Goal: Task Accomplishment & Management: Use online tool/utility

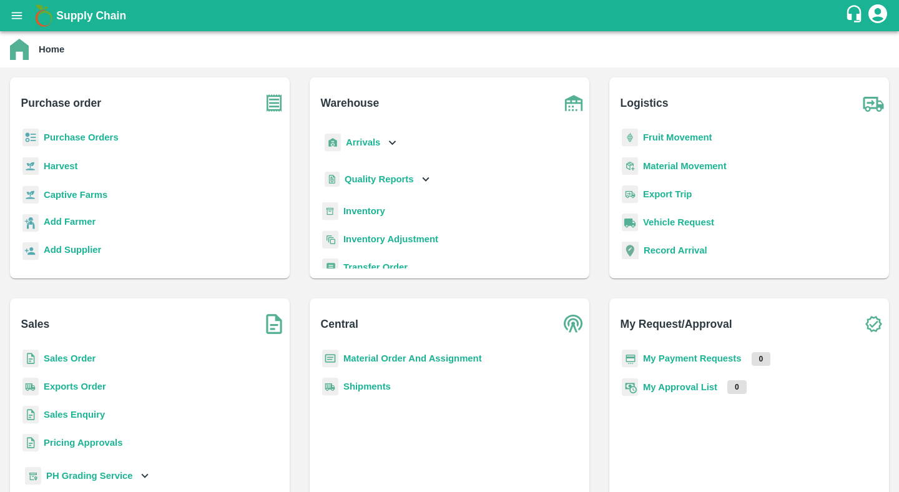
click at [106, 139] on b "Purchase Orders" at bounding box center [81, 137] width 75 height 10
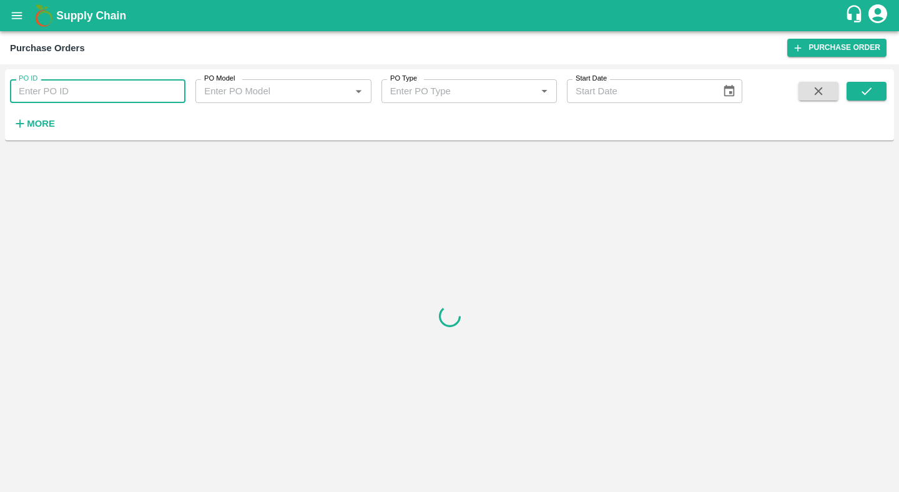
click at [120, 95] on input "PO ID" at bounding box center [97, 91] width 175 height 24
paste input "178701"
type input "178701"
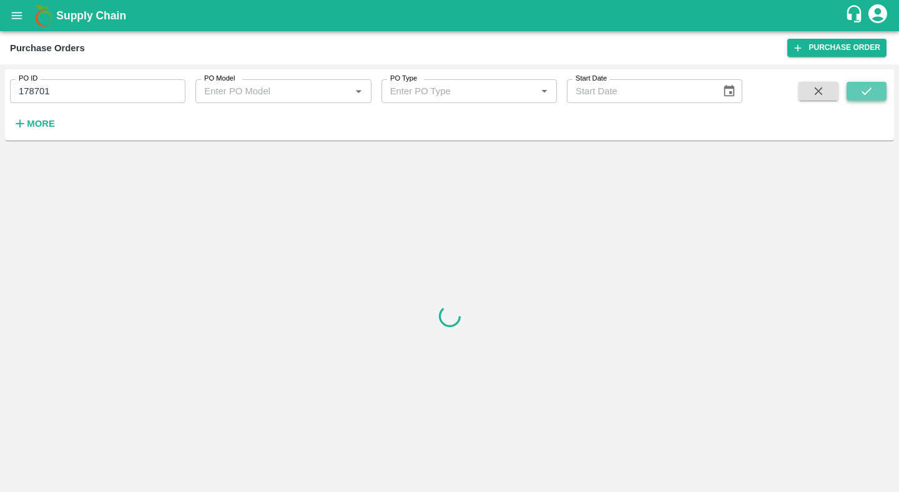
click at [877, 90] on button "submit" at bounding box center [867, 91] width 40 height 19
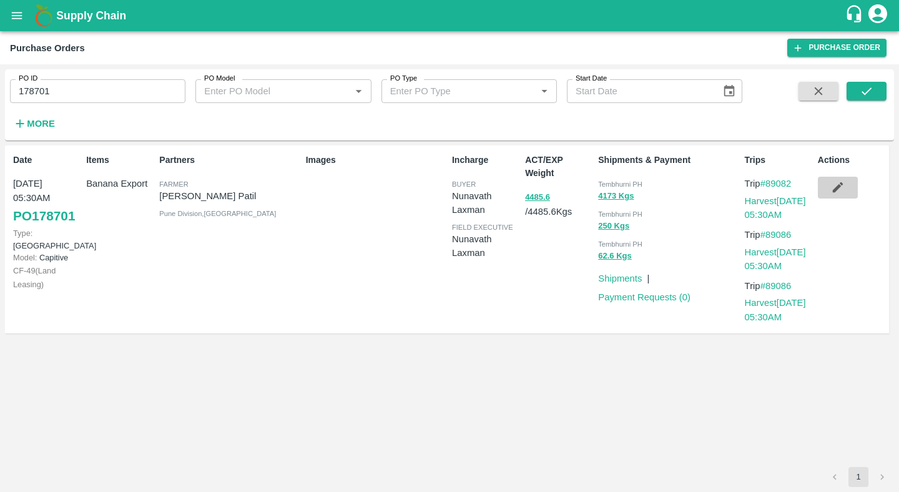
click at [838, 180] on button "button" at bounding box center [838, 187] width 40 height 21
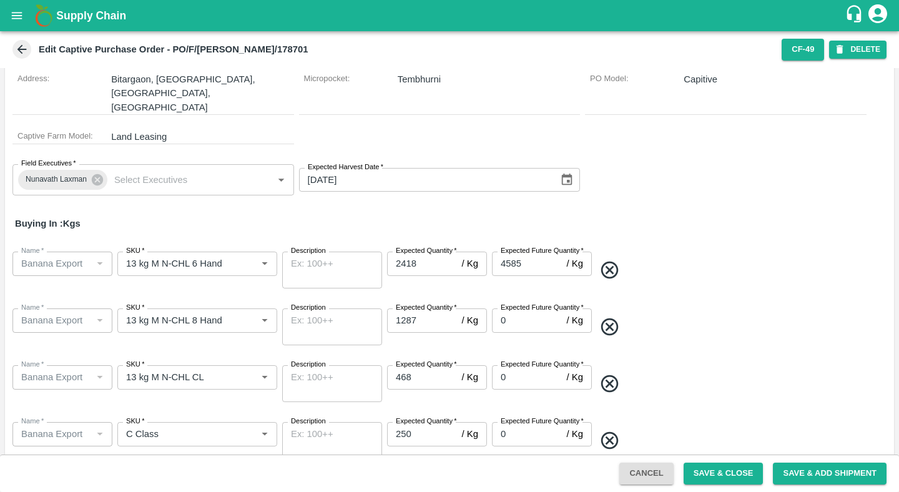
scroll to position [93, 0]
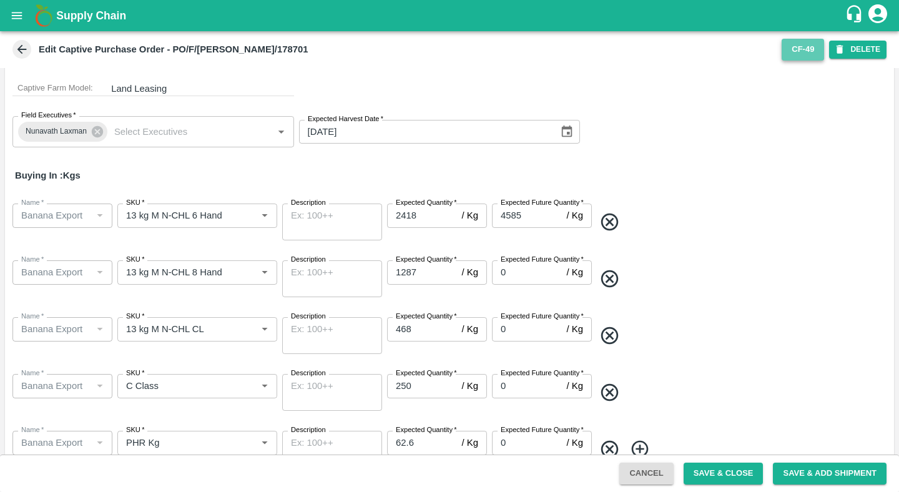
click at [805, 52] on button "CF- 49" at bounding box center [803, 50] width 42 height 22
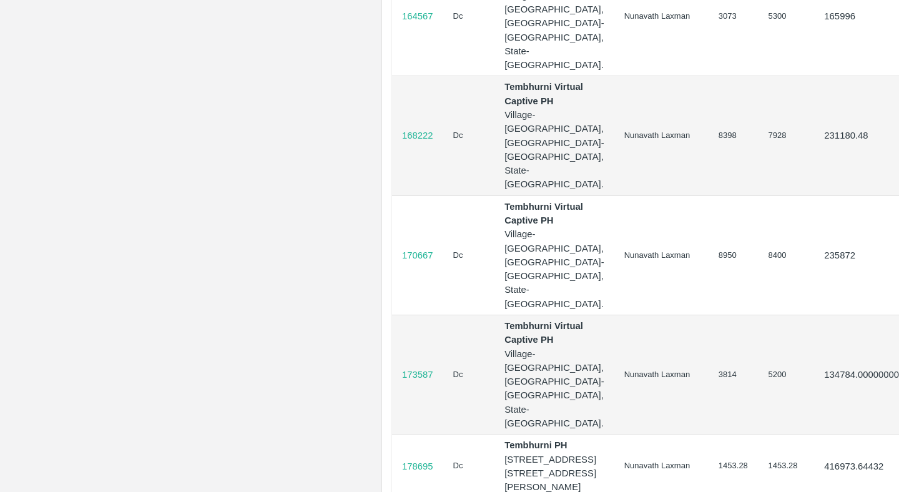
scroll to position [801, 0]
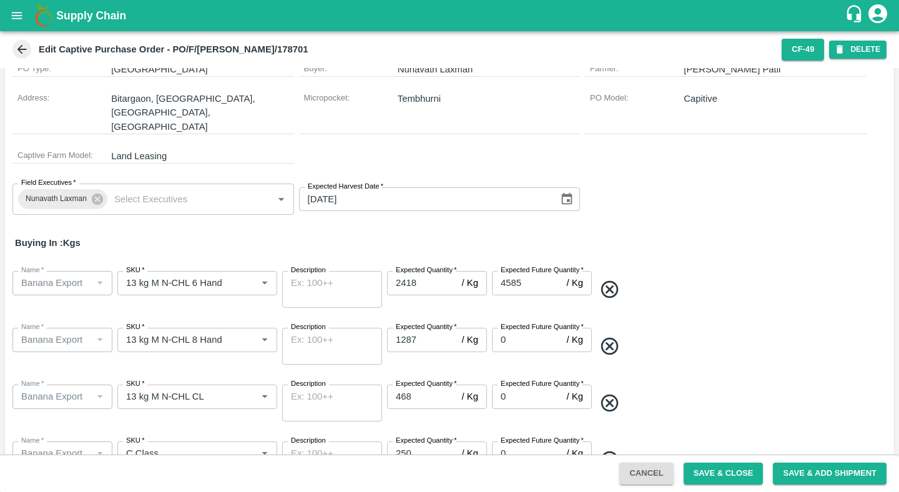
scroll to position [37, 0]
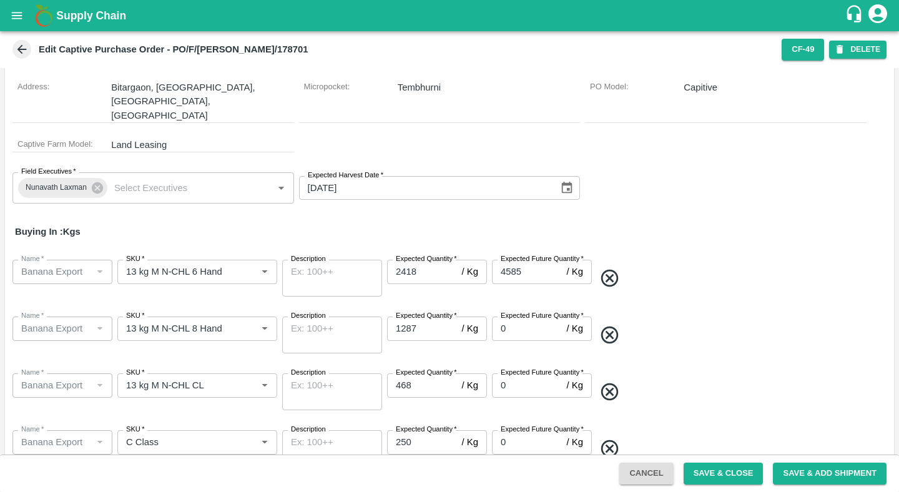
click at [713, 174] on div "Field Executives   * [PERSON_NAME] Field Executives   * Expected Harvest Date  …" at bounding box center [449, 187] width 889 height 51
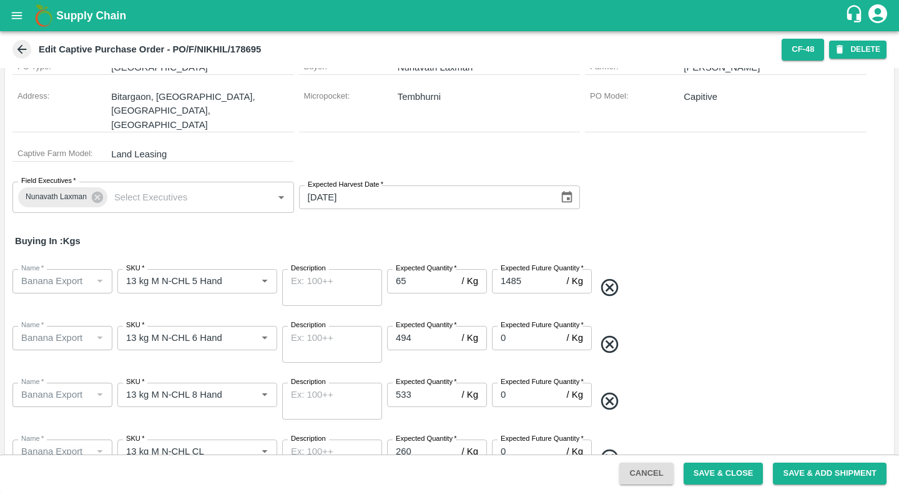
scroll to position [29, 0]
click at [608, 170] on div "Field Executives   * [PERSON_NAME] Field Executives   * Expected Harvest Date  …" at bounding box center [449, 195] width 889 height 51
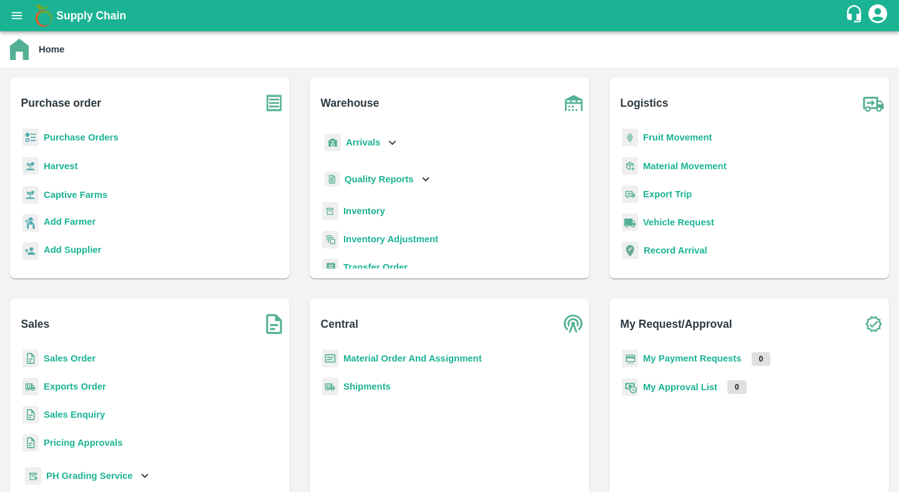
scroll to position [16, 0]
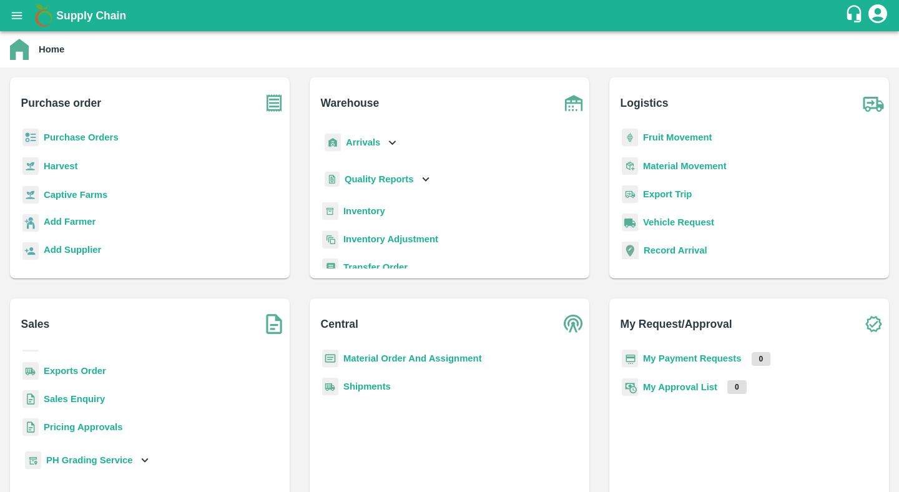
click at [91, 371] on b "Exports Order" at bounding box center [75, 371] width 62 height 10
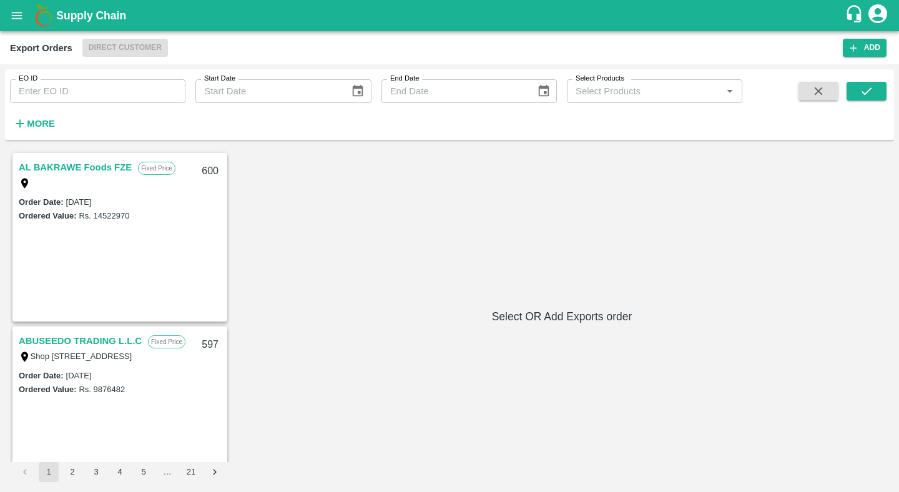
click at [127, 104] on div "EO ID EO ID Start Date Start Date End Date End Date Select Products Select Prod…" at bounding box center [371, 101] width 743 height 65
click at [120, 99] on input "EO ID" at bounding box center [97, 91] width 175 height 24
paste input "557"
type input "557"
click at [872, 97] on icon "submit" at bounding box center [867, 91] width 14 height 14
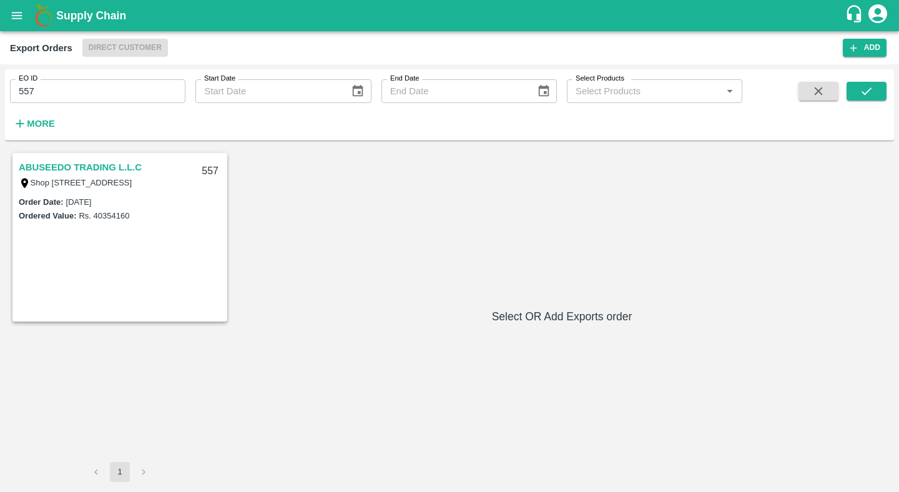
click at [96, 164] on link "ABUSEEDO TRADING L.L.C" at bounding box center [80, 167] width 123 height 16
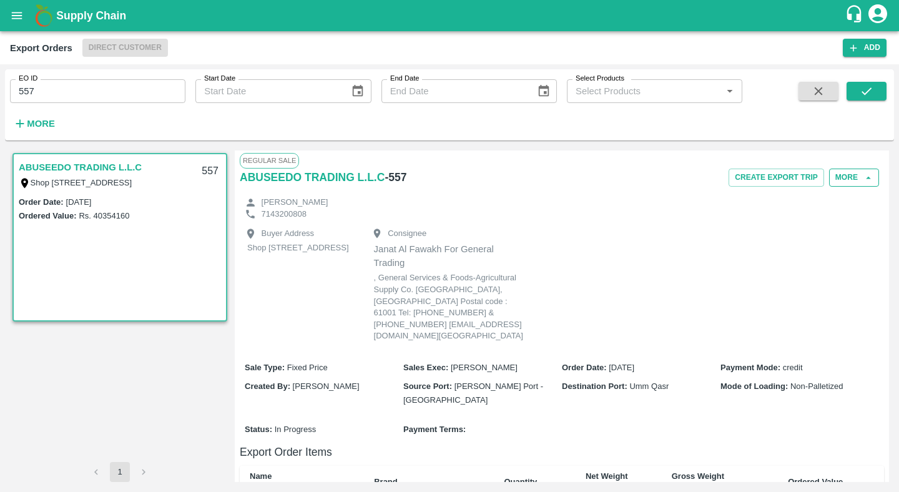
click at [854, 175] on button "More" at bounding box center [854, 178] width 50 height 18
click at [829, 239] on div at bounding box center [824, 235] width 35 height 14
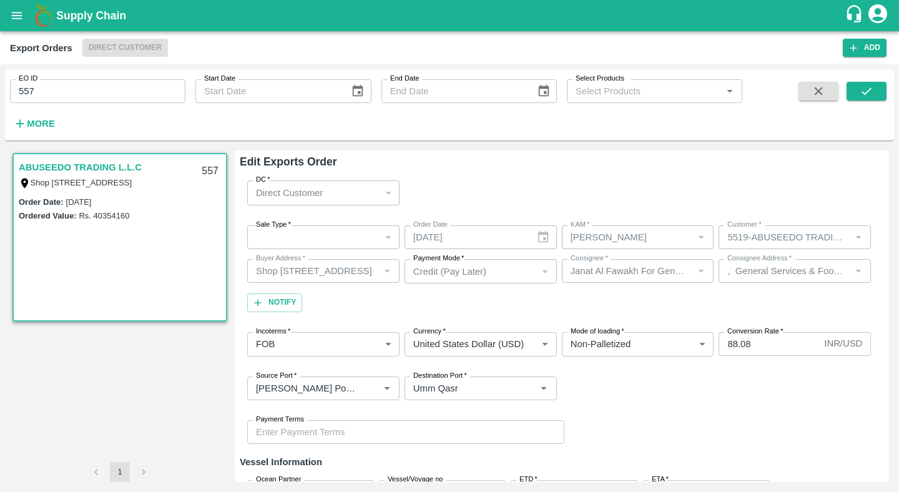
click at [359, 239] on div "​" at bounding box center [323, 237] width 152 height 24
click at [275, 236] on div "​" at bounding box center [323, 237] width 152 height 24
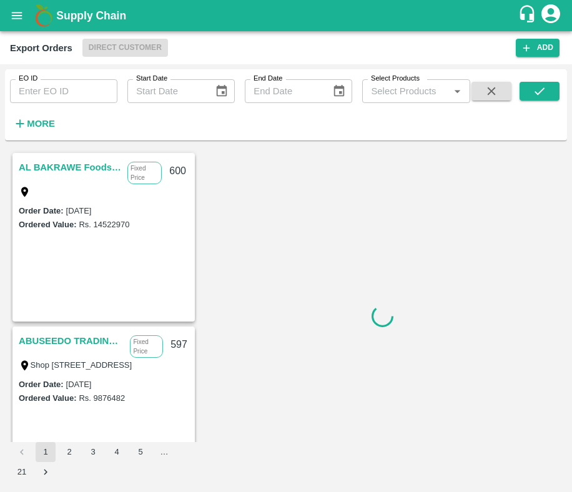
click at [63, 90] on input "EO ID" at bounding box center [63, 91] width 107 height 24
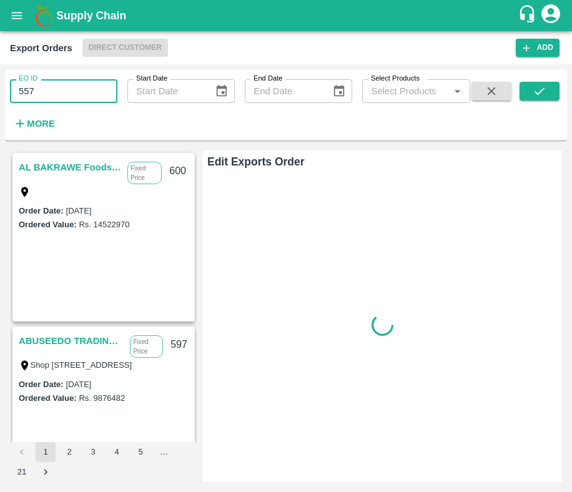
type input "557"
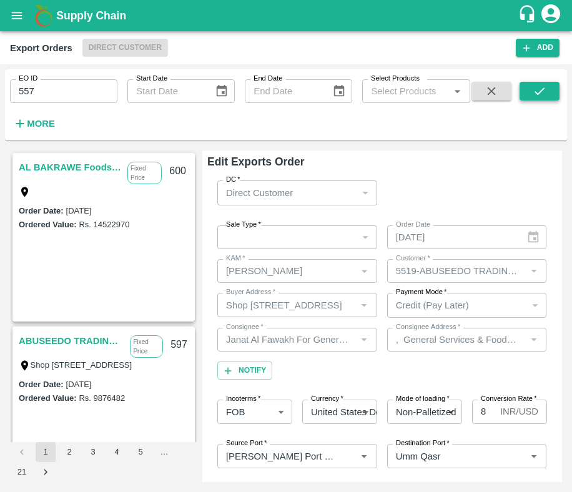
click at [525, 97] on button "submit" at bounding box center [540, 91] width 40 height 19
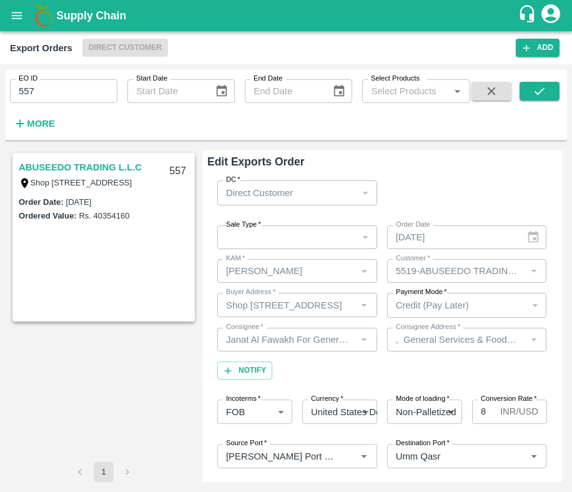
click at [66, 170] on link "ABUSEEDO TRADING L.L.C" at bounding box center [80, 167] width 123 height 16
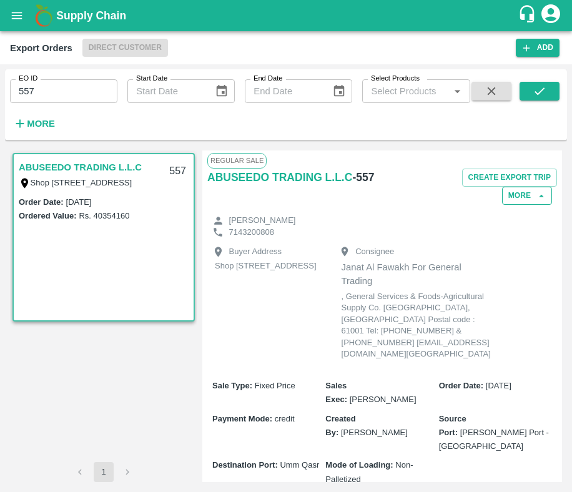
click at [518, 189] on button "More" at bounding box center [527, 196] width 50 height 18
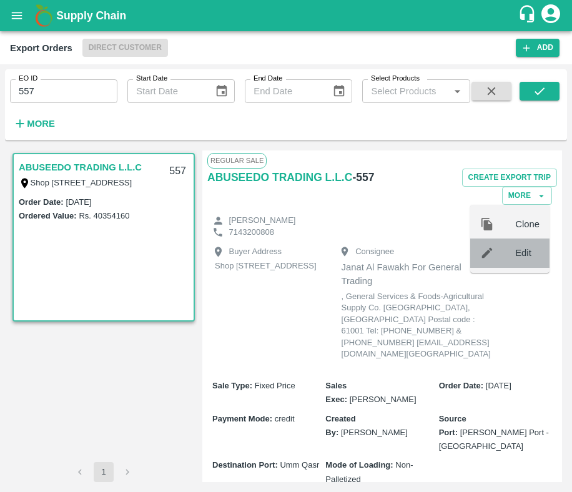
click at [516, 260] on span "Edit" at bounding box center [527, 253] width 24 height 14
